Goal: Task Accomplishment & Management: Manage account settings

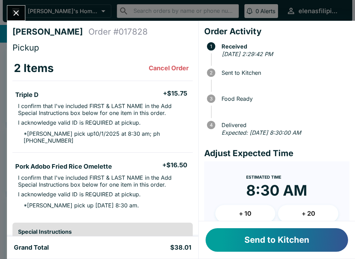
click at [234, 243] on button "Send to Kitchen" at bounding box center [277, 240] width 142 height 24
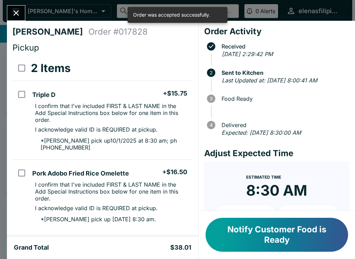
click at [13, 12] on icon "Close" at bounding box center [15, 12] width 9 height 9
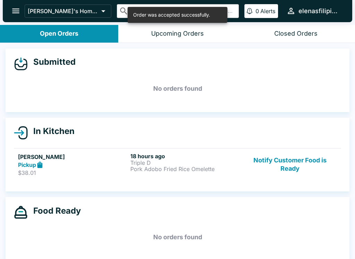
click at [108, 165] on div "Pickup" at bounding box center [73, 165] width 110 height 8
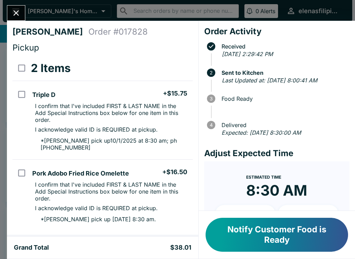
click at [24, 12] on button "Close" at bounding box center [16, 13] width 18 height 15
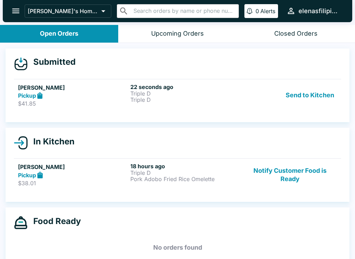
click at [194, 97] on p "Triple D" at bounding box center [185, 100] width 110 height 6
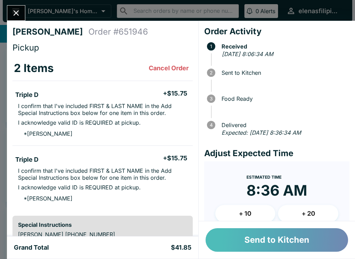
click at [249, 238] on button "Send to Kitchen" at bounding box center [277, 240] width 142 height 24
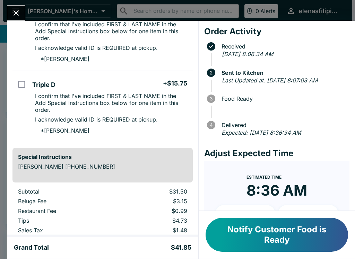
scroll to position [82, 0]
click at [15, 12] on icon "Close" at bounding box center [15, 12] width 9 height 9
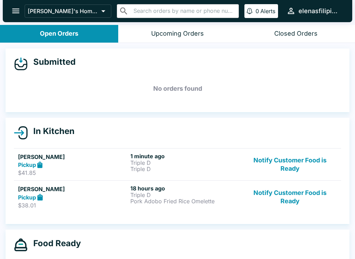
click at [299, 167] on button "Notify Customer Food is Ready" at bounding box center [290, 165] width 94 height 24
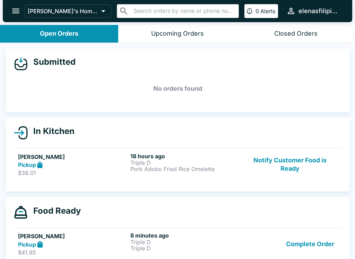
click at [312, 249] on button "Complete Order" at bounding box center [310, 244] width 54 height 24
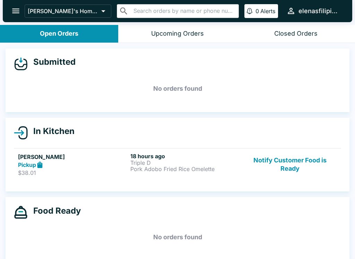
click at [28, 155] on h5 "[PERSON_NAME]" at bounding box center [73, 157] width 110 height 8
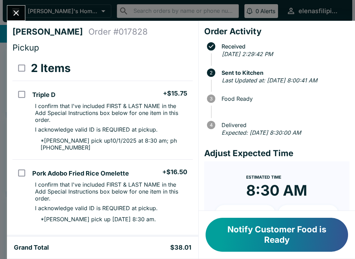
click at [233, 240] on button "Notify Customer Food is Ready" at bounding box center [277, 235] width 142 height 34
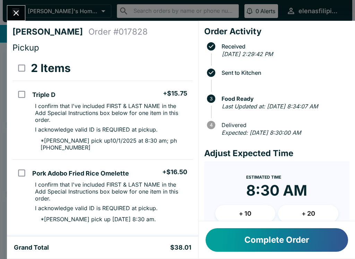
click at [12, 7] on button "Close" at bounding box center [16, 13] width 18 height 15
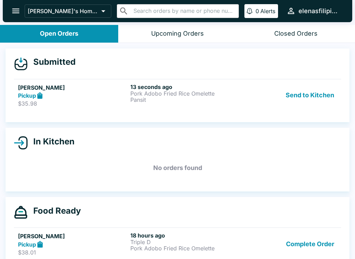
click at [269, 95] on div "Send to Kitchen" at bounding box center [290, 96] width 94 height 24
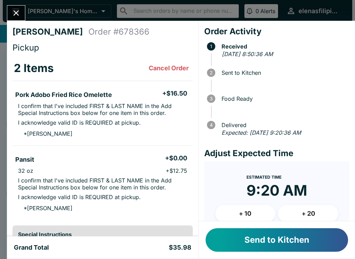
click at [253, 245] on button "Send to Kitchen" at bounding box center [277, 240] width 142 height 24
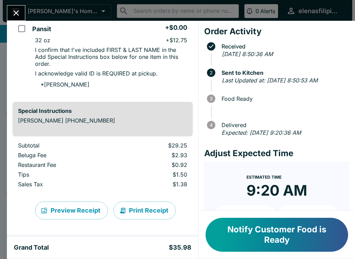
scroll to position [138, 0]
click at [12, 6] on button "Close" at bounding box center [16, 13] width 18 height 15
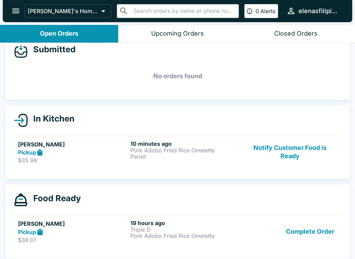
scroll to position [16, 0]
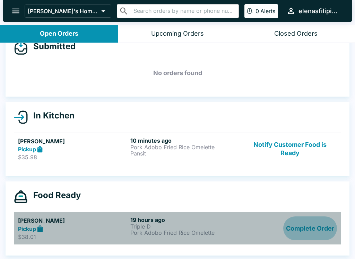
click at [298, 229] on button "Complete Order" at bounding box center [310, 229] width 54 height 24
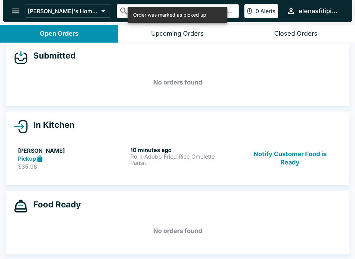
click at [13, 12] on icon "open drawer" at bounding box center [15, 10] width 9 height 9
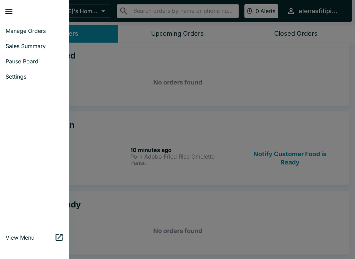
click at [9, 50] on link "Sales Summary" at bounding box center [34, 45] width 69 height 15
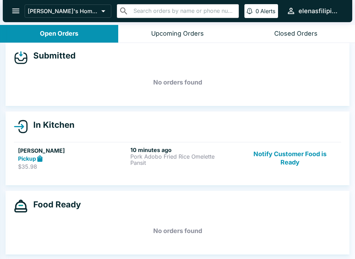
select select "03:00"
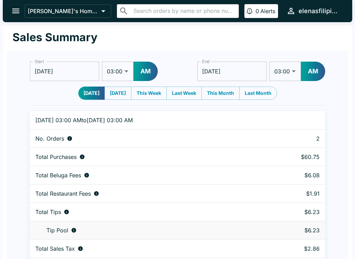
click at [12, 12] on icon "open drawer" at bounding box center [15, 10] width 9 height 9
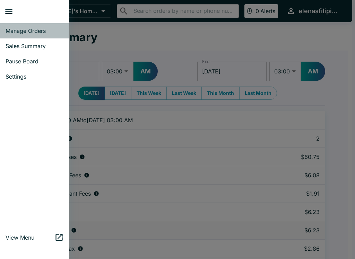
click at [12, 32] on span "Manage Orders" at bounding box center [35, 30] width 58 height 7
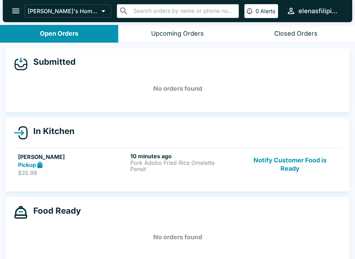
click at [287, 32] on div "Closed Orders" at bounding box center [295, 34] width 43 height 8
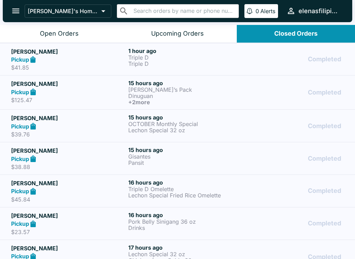
click at [83, 63] on div "Pickup" at bounding box center [68, 60] width 114 height 8
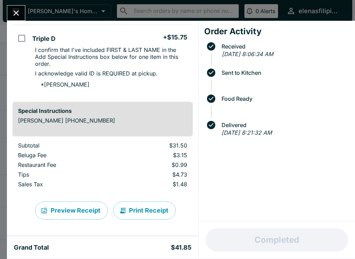
scroll to position [128, 0]
click at [14, 9] on icon "Close" at bounding box center [15, 12] width 9 height 9
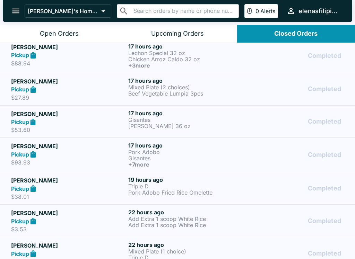
scroll to position [202, 0]
click at [75, 192] on div "Pickup" at bounding box center [68, 188] width 114 height 8
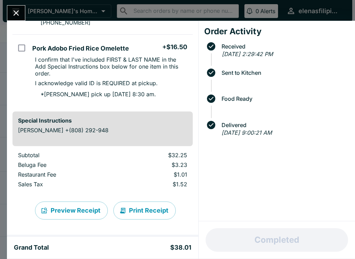
scroll to position [125, 0]
click at [12, 9] on icon "Close" at bounding box center [15, 12] width 9 height 9
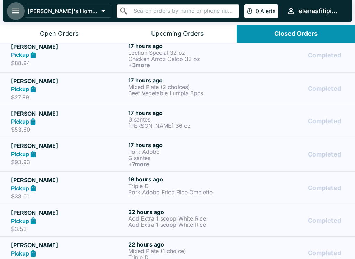
click at [8, 10] on button "open drawer" at bounding box center [16, 11] width 18 height 18
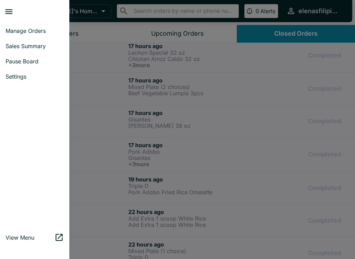
click at [4, 46] on link "Sales Summary" at bounding box center [34, 45] width 69 height 15
select select "03:00"
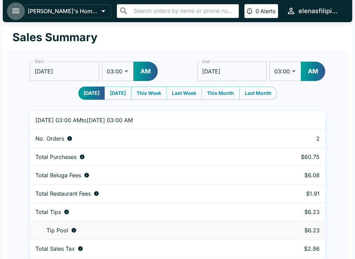
click at [8, 10] on button "open drawer" at bounding box center [16, 11] width 18 height 18
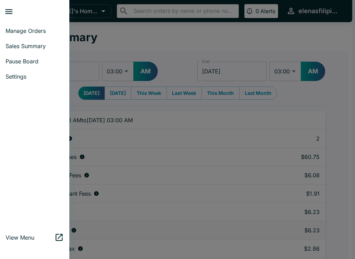
click at [9, 34] on link "Manage Orders" at bounding box center [34, 30] width 69 height 15
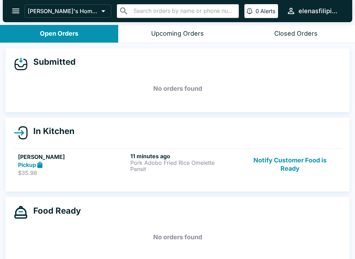
click at [90, 172] on p "$35.98" at bounding box center [73, 173] width 110 height 7
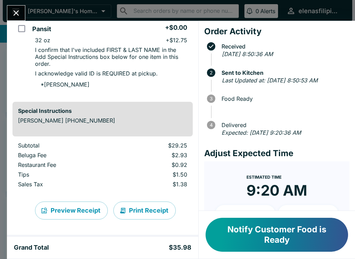
scroll to position [138, 0]
click at [10, 9] on button "Close" at bounding box center [16, 13] width 18 height 15
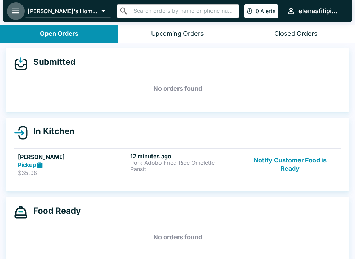
click at [11, 8] on button "open drawer" at bounding box center [16, 11] width 18 height 18
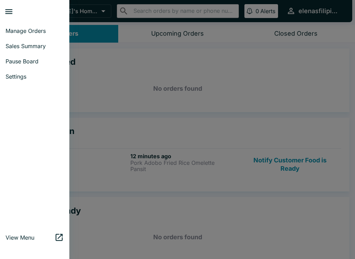
click at [25, 50] on link "Sales Summary" at bounding box center [34, 45] width 69 height 15
select select "03:00"
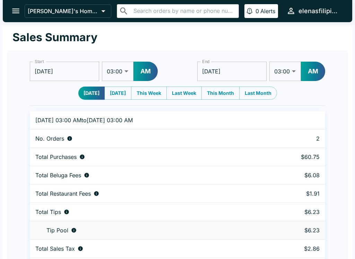
click at [8, 12] on button "open drawer" at bounding box center [16, 11] width 18 height 18
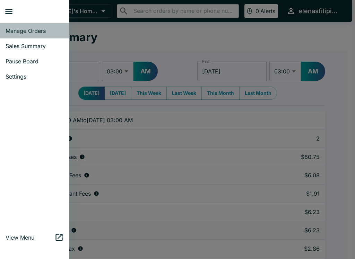
click at [16, 36] on link "Manage Orders" at bounding box center [34, 30] width 69 height 15
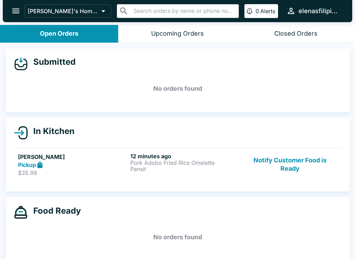
click at [28, 147] on ul "[PERSON_NAME] Pickup $35.98 12 minutes ago Pork Adobo Fried Rice Omelette Pansi…" at bounding box center [177, 165] width 327 height 38
click at [32, 161] on div "Pickup" at bounding box center [73, 165] width 110 height 8
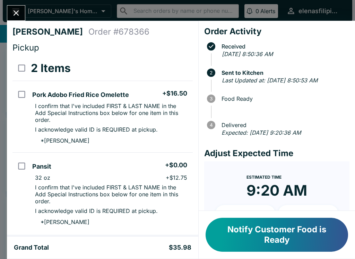
click at [241, 243] on button "Notify Customer Food is Ready" at bounding box center [277, 235] width 142 height 34
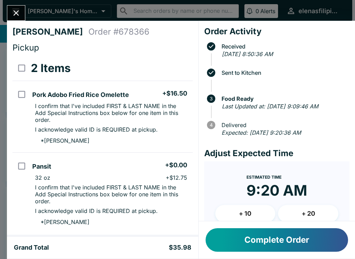
click at [9, 14] on button "Close" at bounding box center [16, 13] width 18 height 15
